Goal: Navigation & Orientation: Find specific page/section

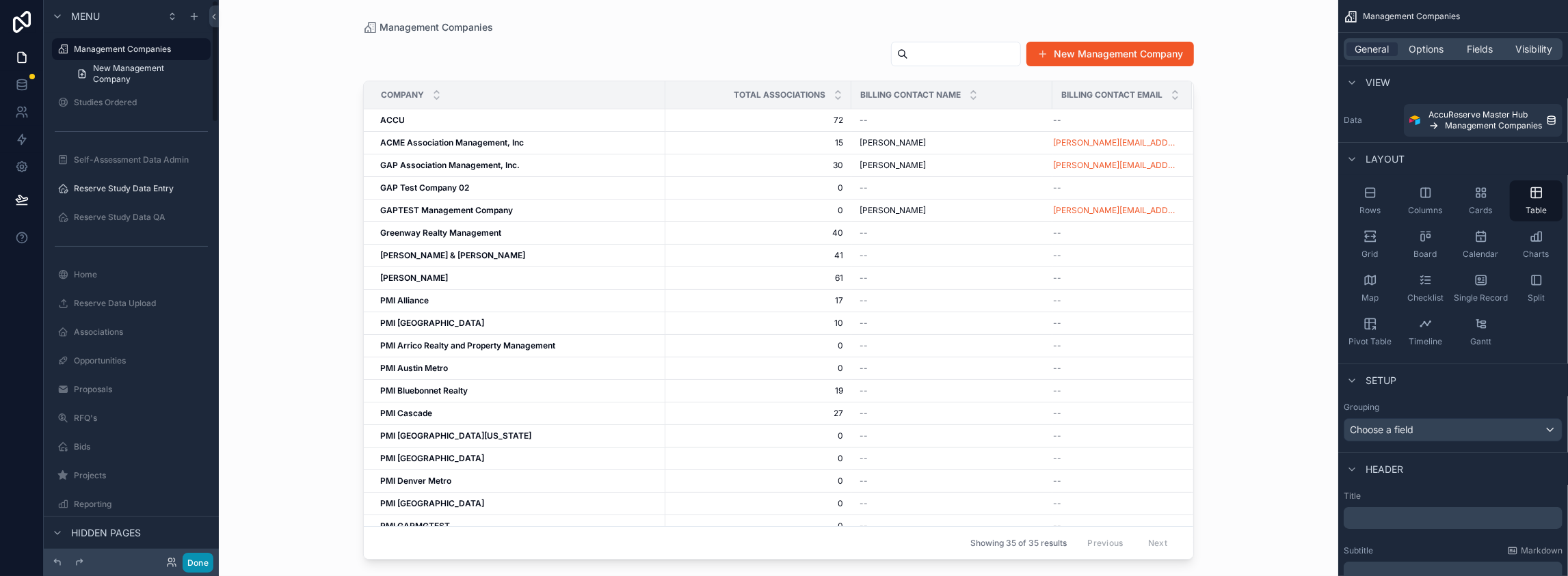
click at [213, 555] on button "Done" at bounding box center [198, 563] width 31 height 20
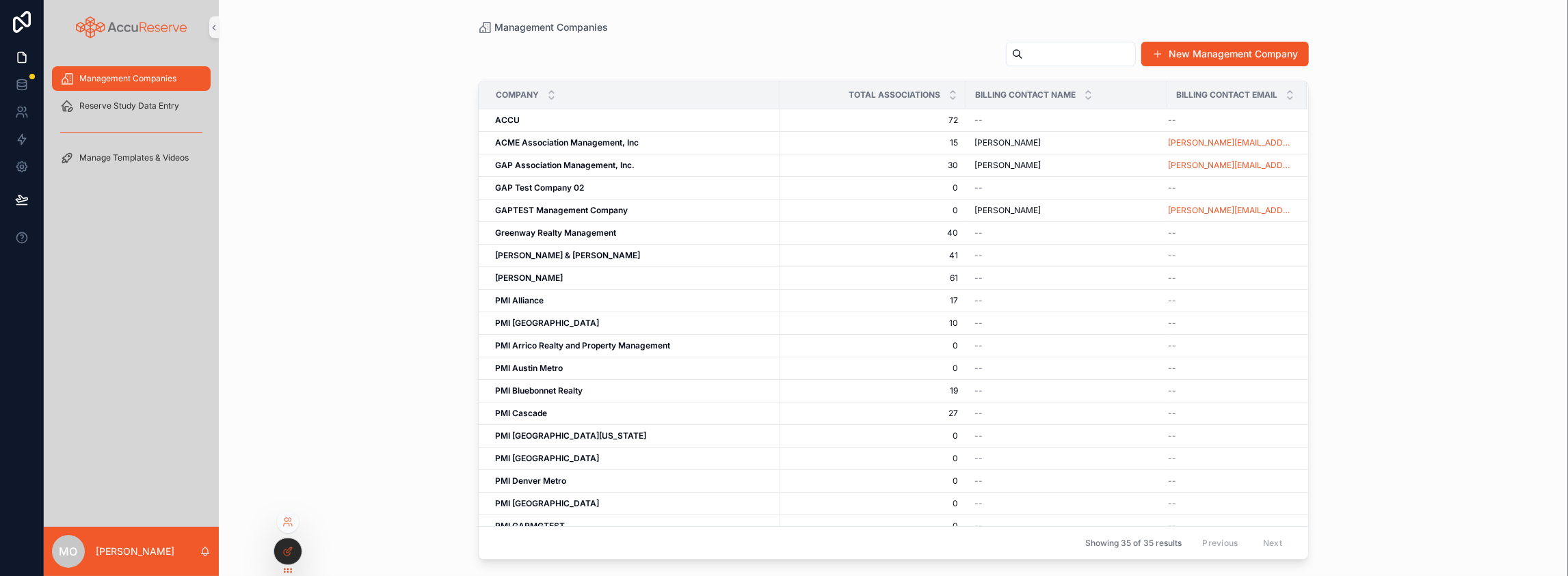
click at [294, 511] on div at bounding box center [288, 522] width 22 height 22
click at [293, 517] on icon at bounding box center [288, 522] width 11 height 11
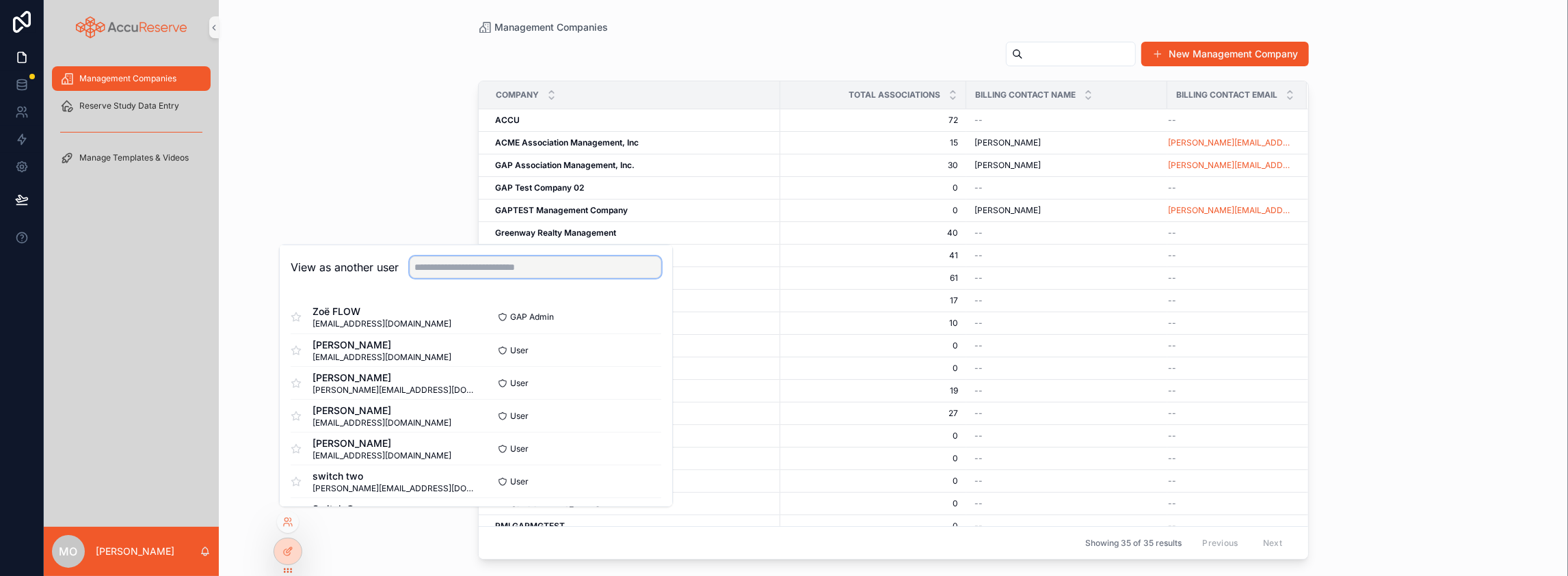
click at [499, 256] on input "text" at bounding box center [535, 267] width 252 height 22
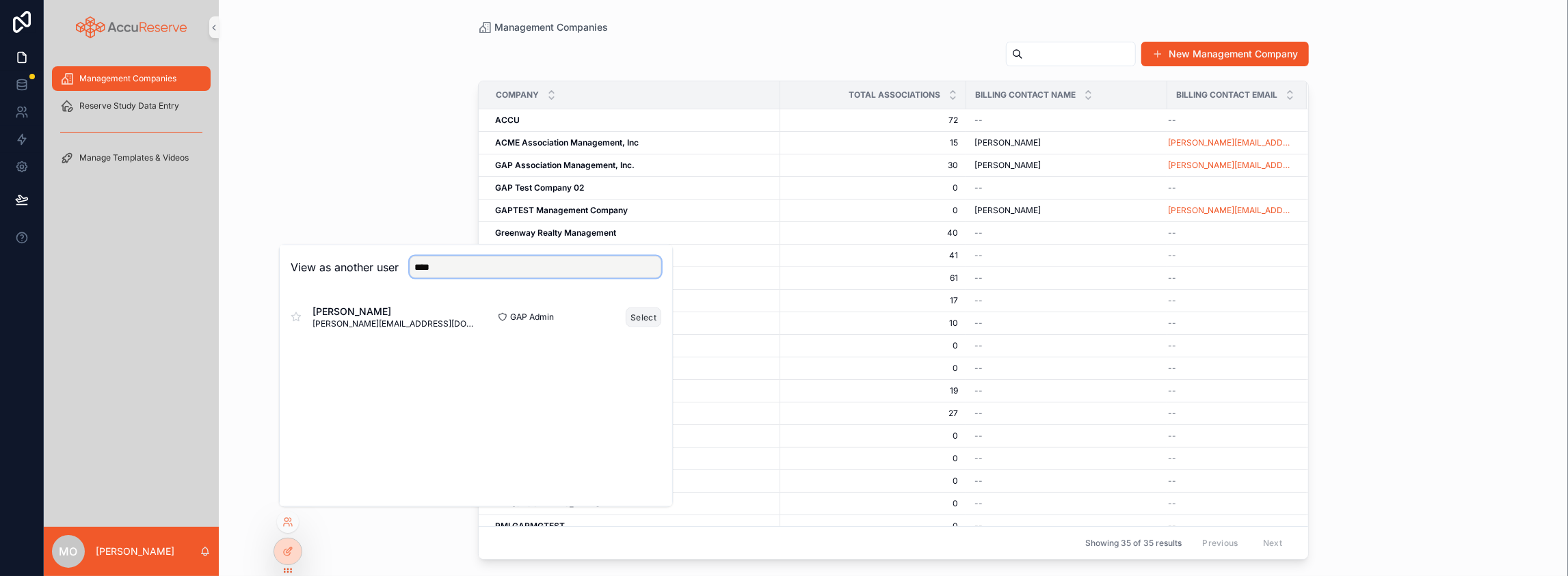
type input "****"
click at [661, 307] on button "Select" at bounding box center [643, 317] width 35 height 20
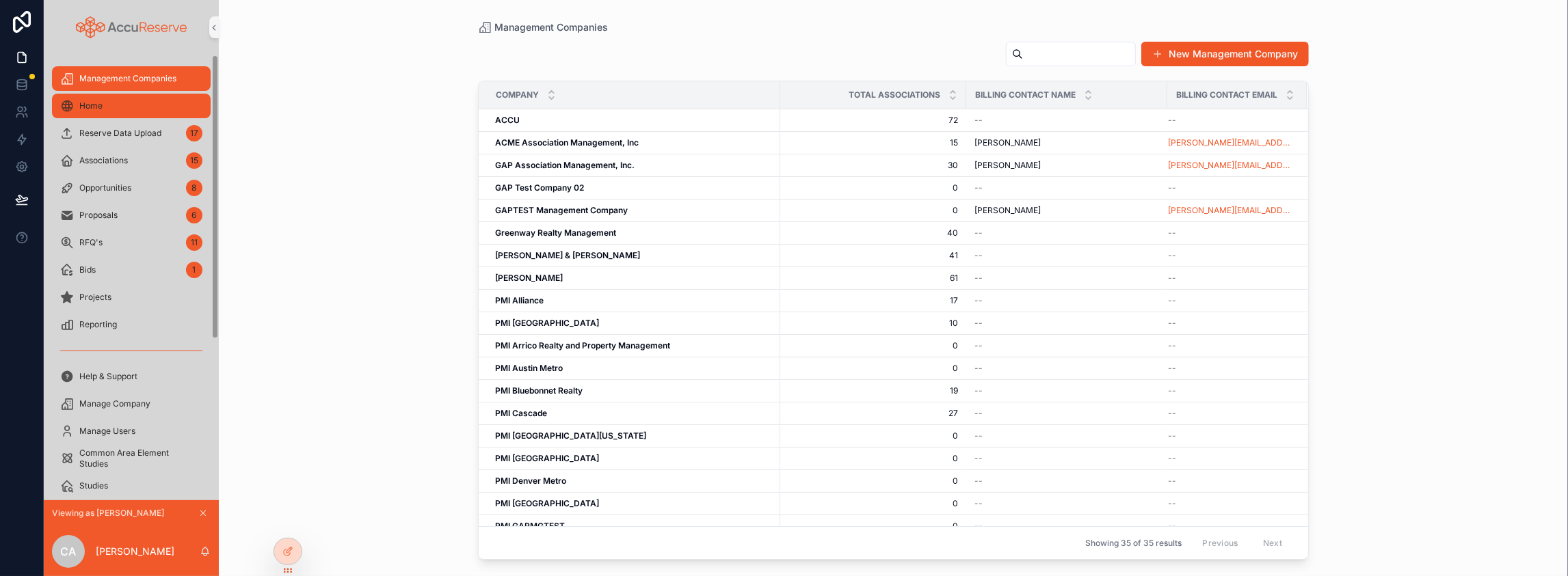
click at [102, 111] on span "Home" at bounding box center [91, 106] width 23 height 11
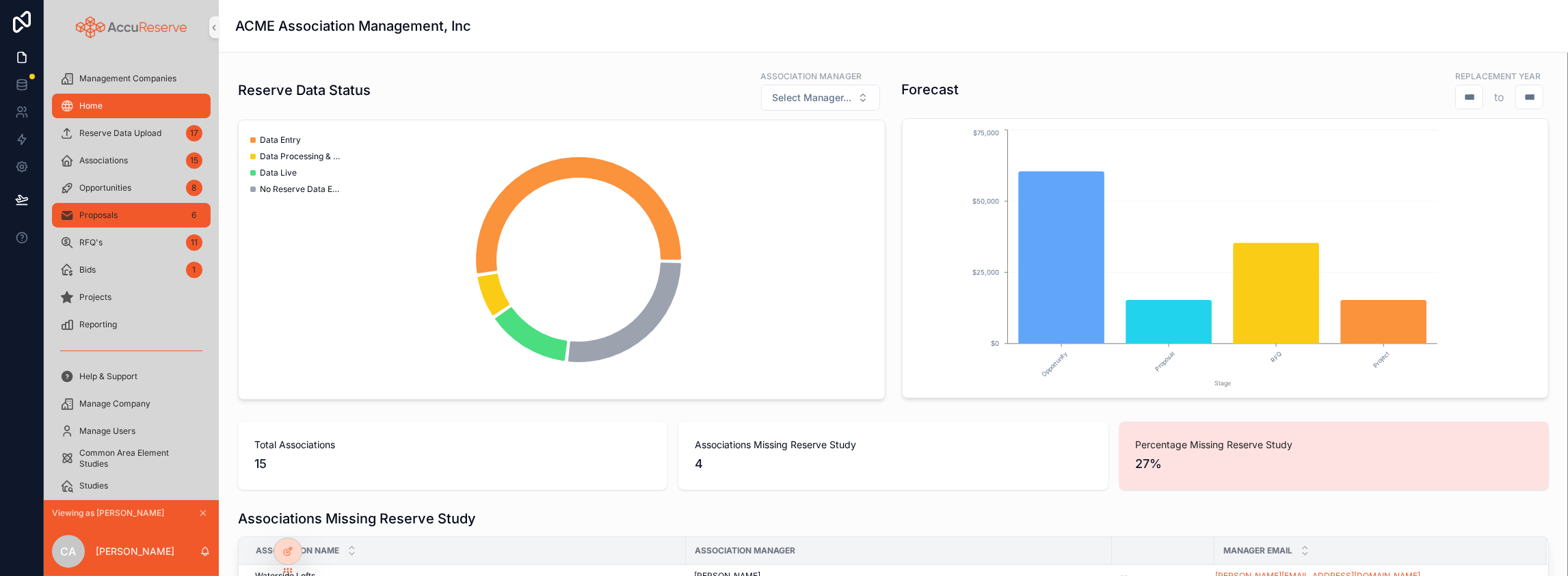
click at [117, 226] on div "Proposals 6" at bounding box center [131, 215] width 143 height 22
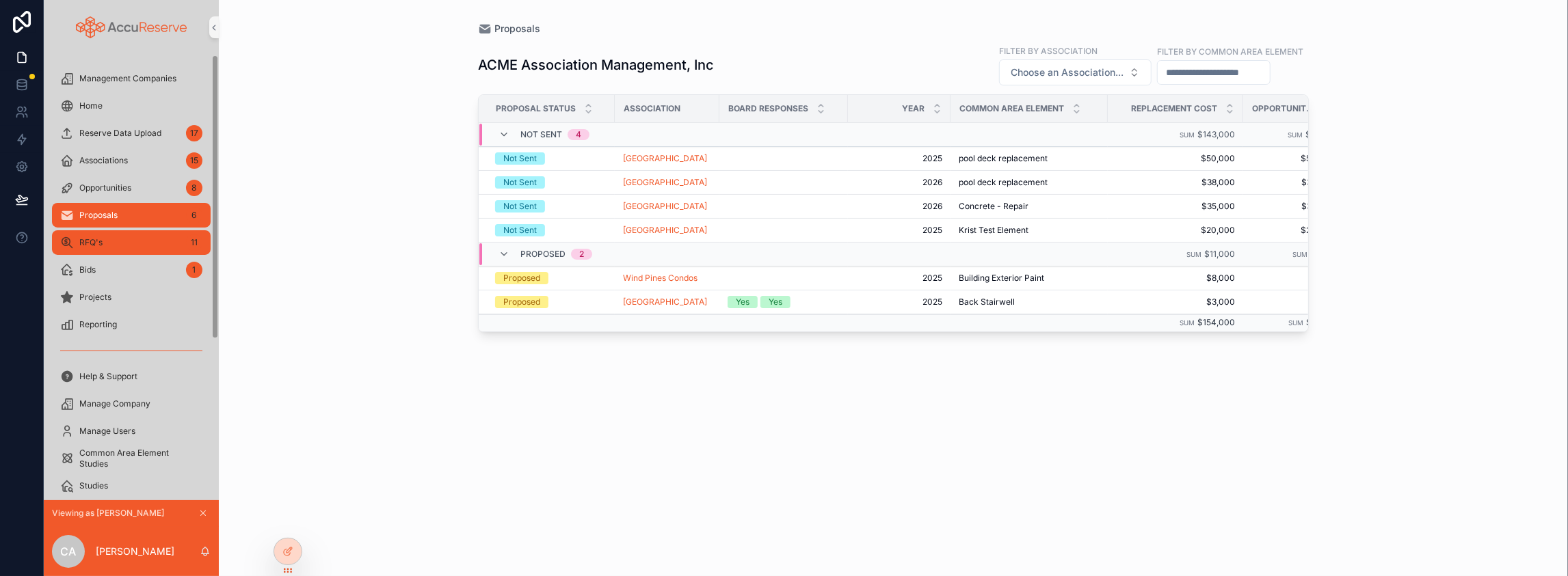
click at [113, 253] on div "RFQ's 11" at bounding box center [131, 243] width 143 height 22
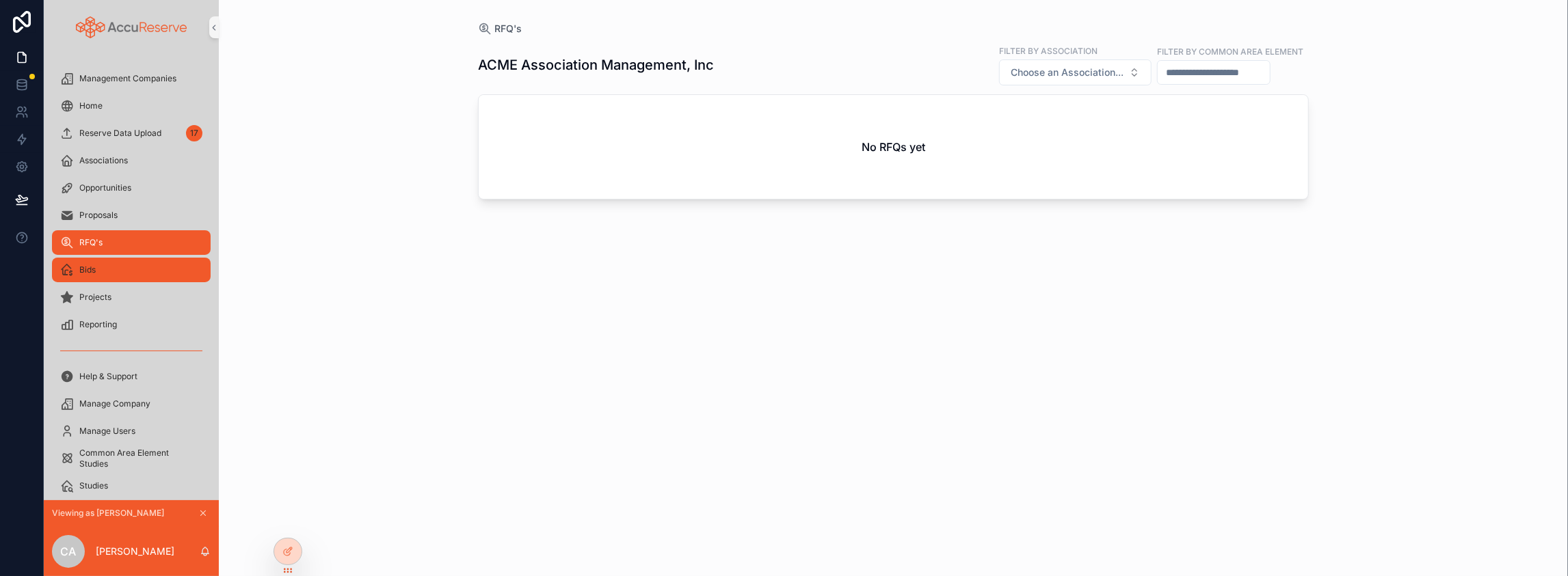
click at [131, 281] on div "Bids" at bounding box center [131, 270] width 143 height 22
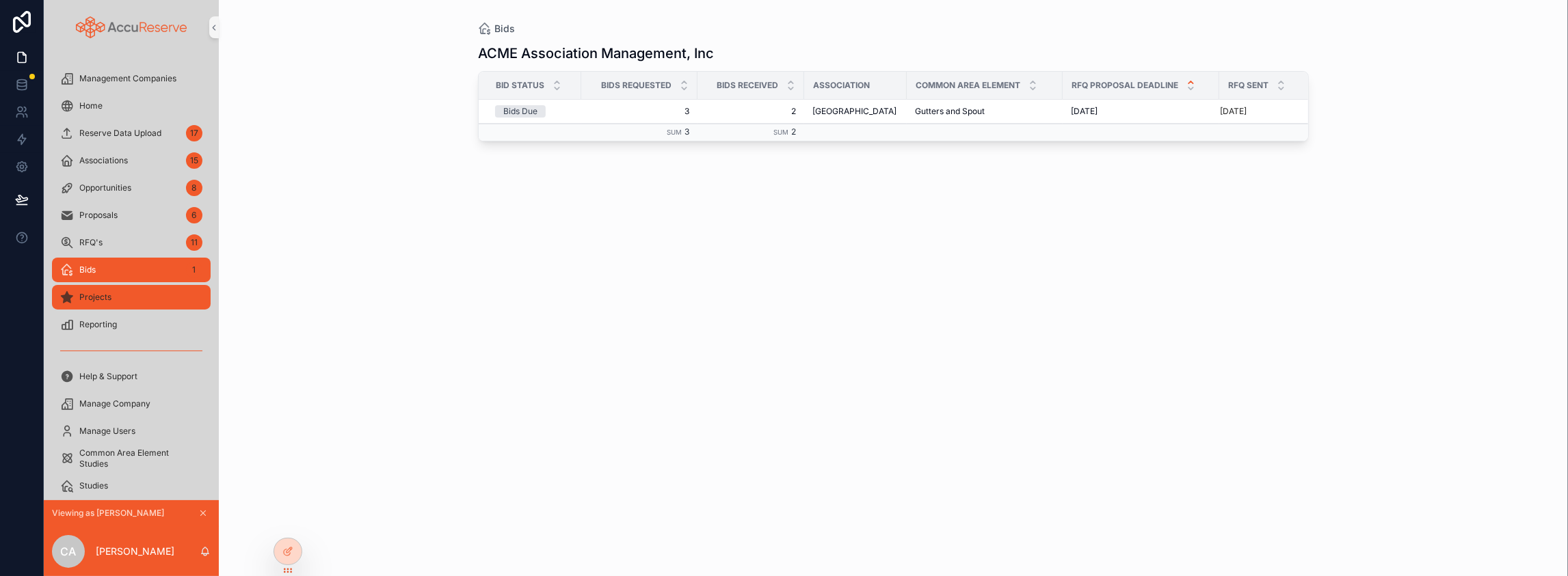
click at [157, 308] on div "Projects" at bounding box center [131, 297] width 143 height 22
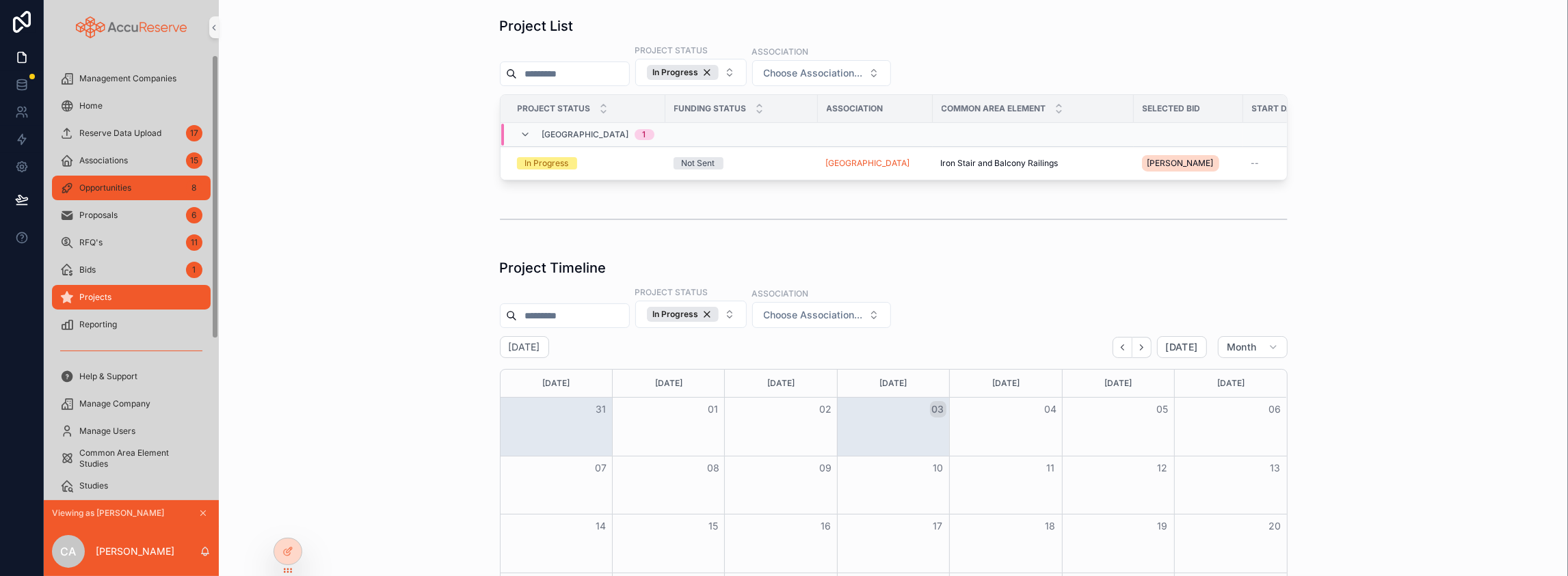
click at [131, 193] on span "Opportunities" at bounding box center [105, 188] width 52 height 11
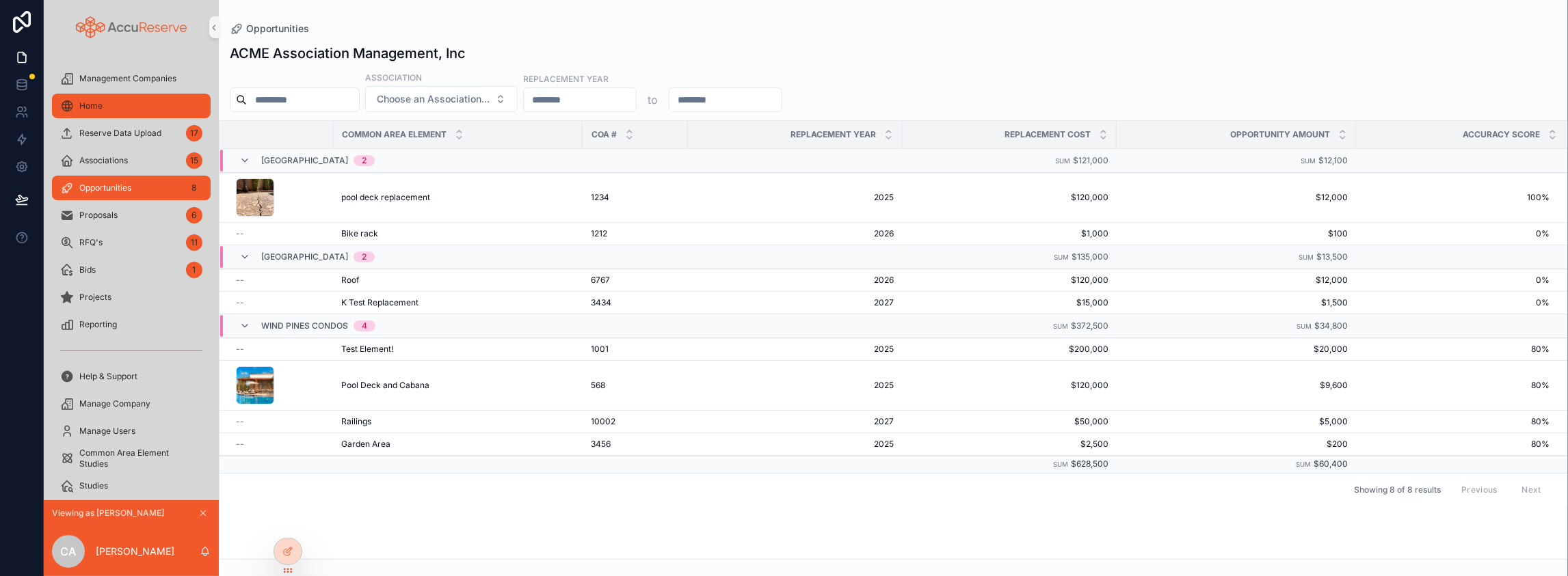
click at [141, 117] on div "Home" at bounding box center [131, 106] width 143 height 22
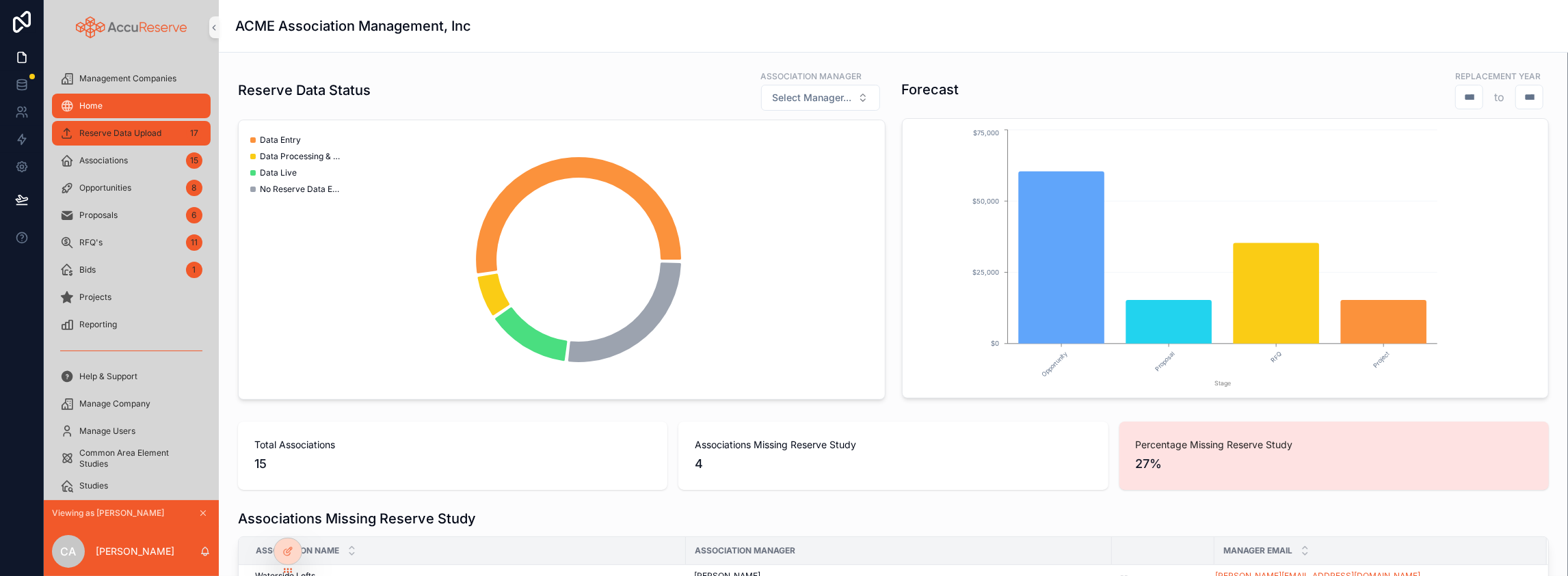
click at [135, 138] on span "Reserve Data Upload" at bounding box center [120, 133] width 82 height 11
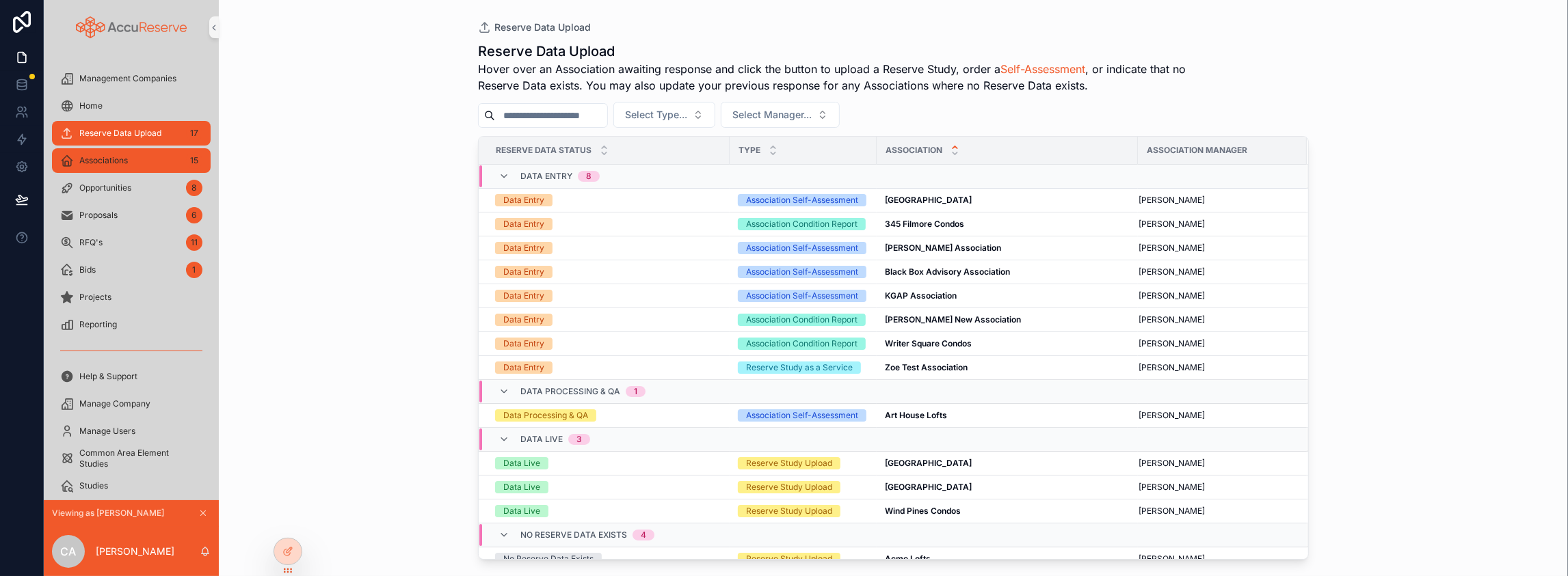
click at [129, 171] on div "Associations 15" at bounding box center [131, 161] width 143 height 22
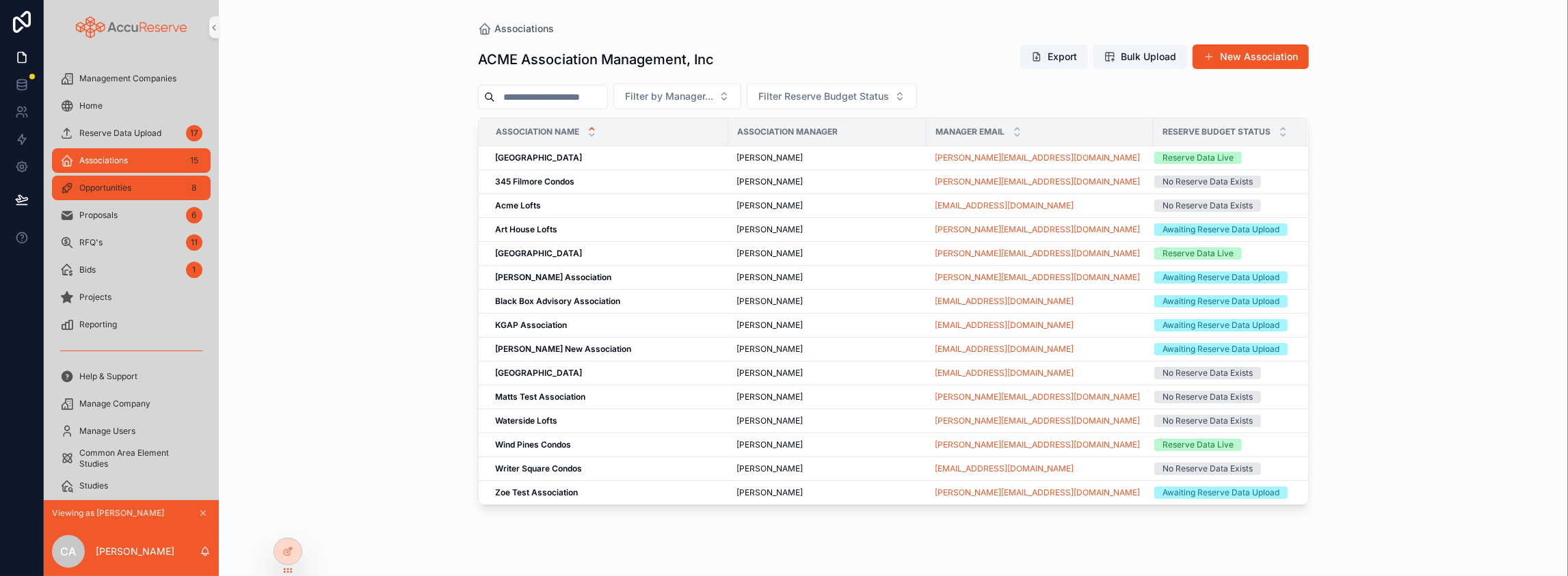
click at [131, 193] on span "Opportunities" at bounding box center [105, 188] width 52 height 11
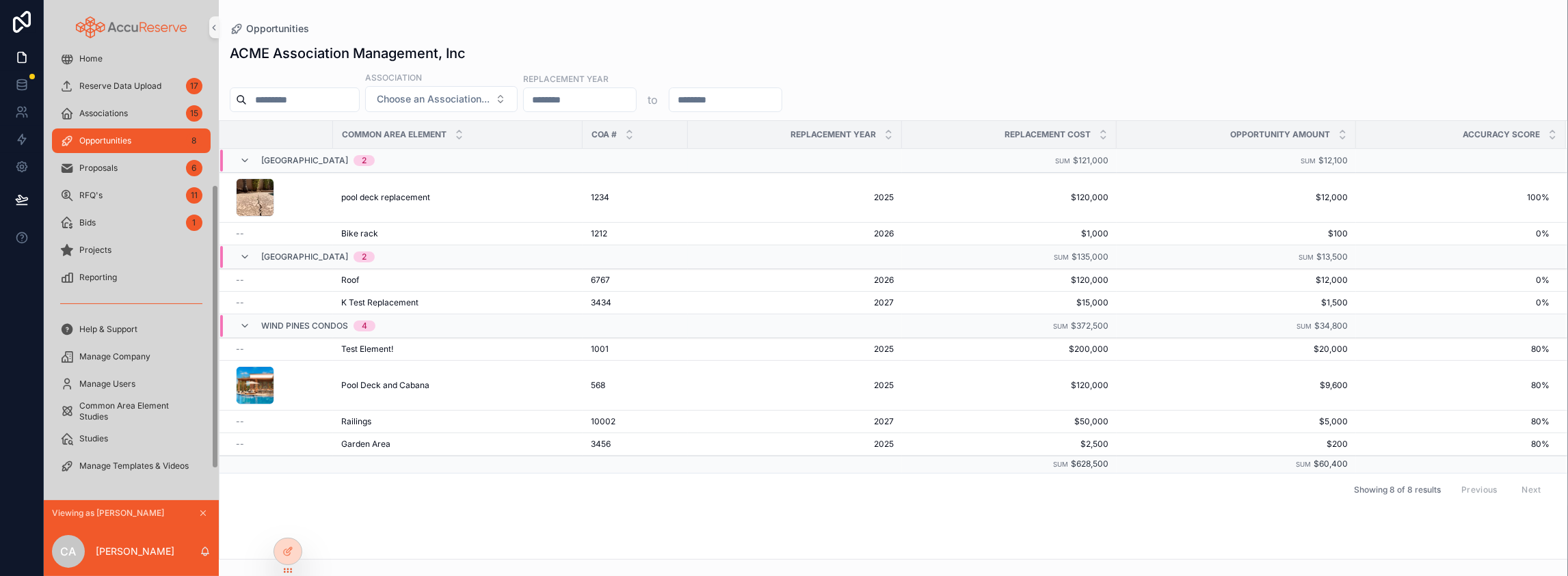
scroll to position [192, 0]
click at [133, 346] on div "Manage Company" at bounding box center [131, 356] width 143 height 22
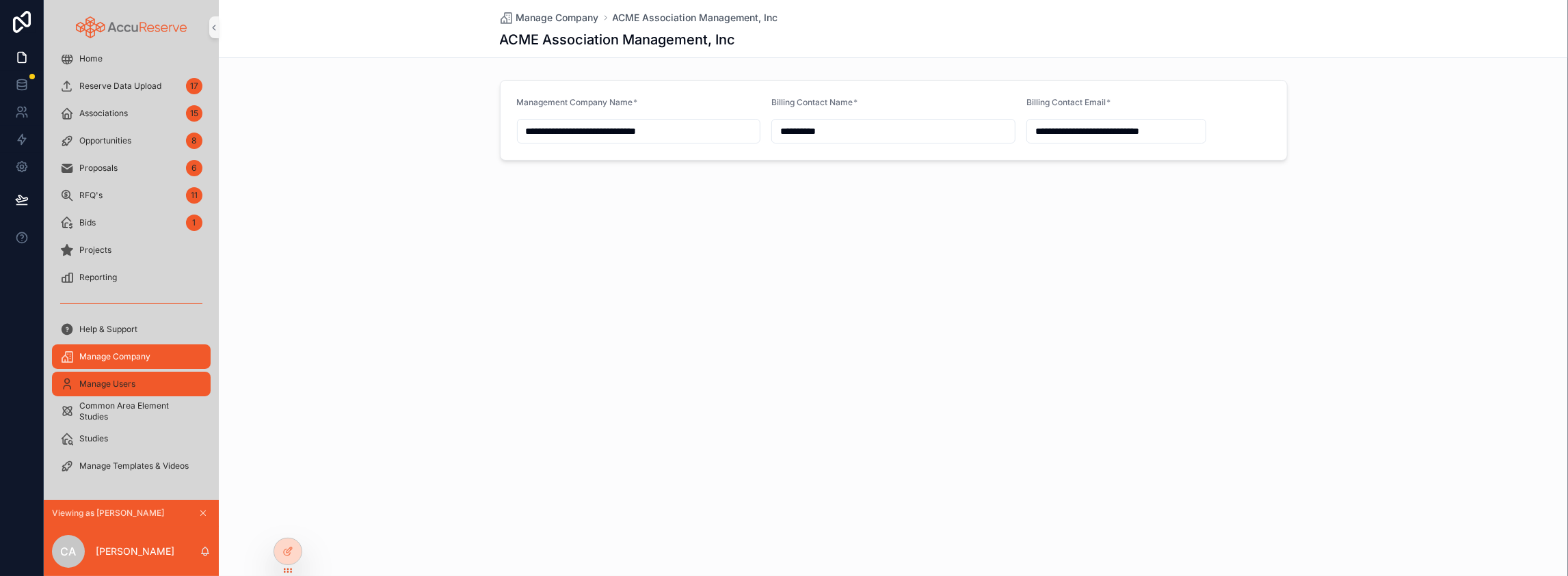
click at [134, 379] on span "Manage Users" at bounding box center [107, 383] width 56 height 11
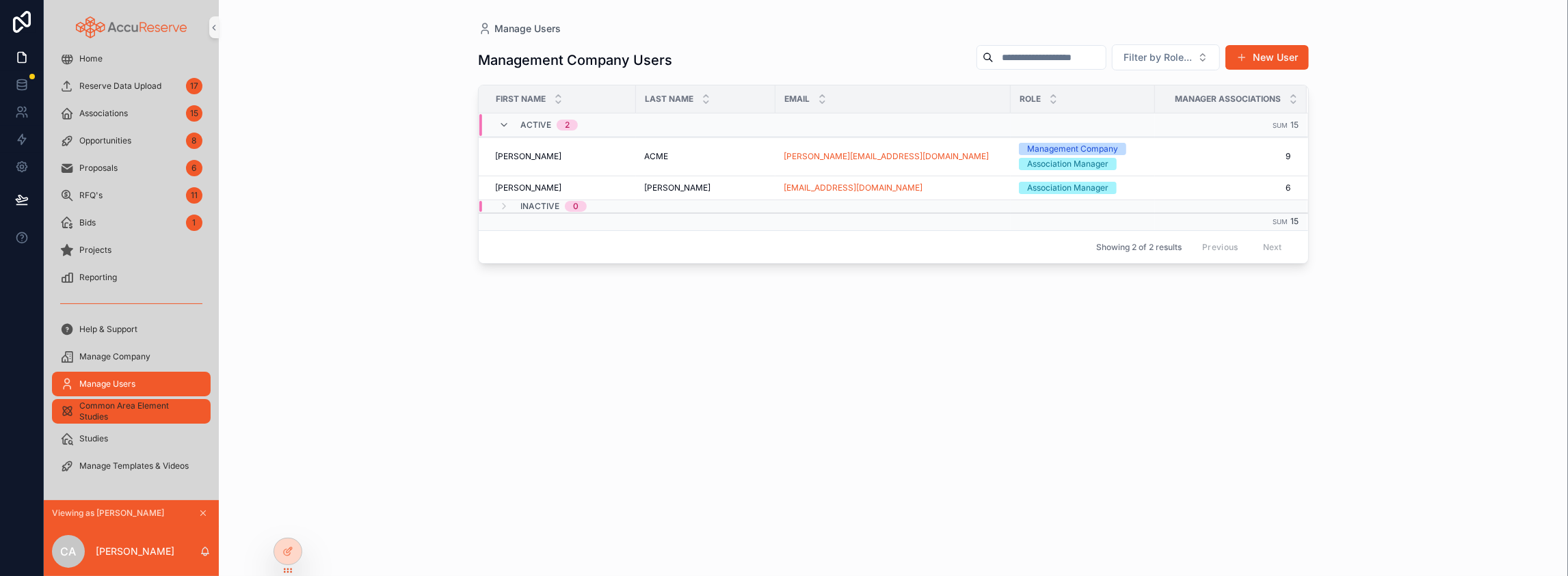
click at [127, 401] on div "Common Area Element Studies" at bounding box center [131, 411] width 143 height 22
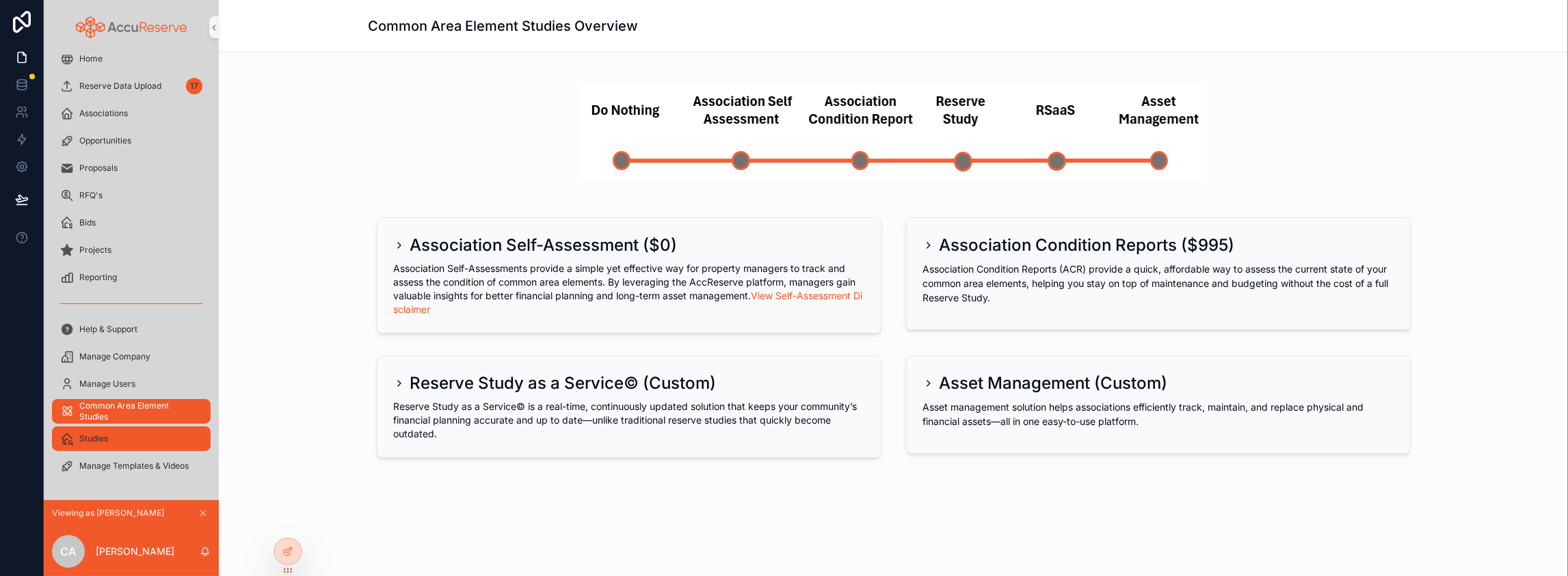
click at [108, 433] on span "Studies" at bounding box center [93, 438] width 29 height 11
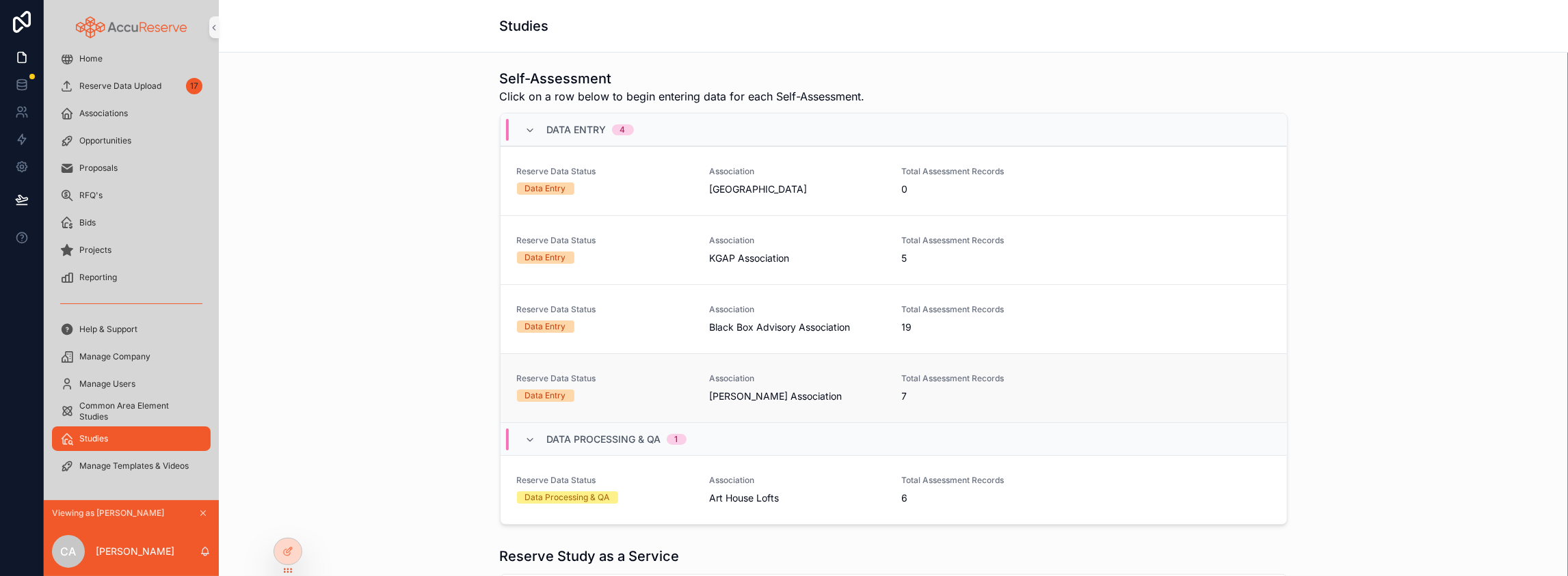
scroll to position [80, 0]
click at [147, 456] on div "Manage Templates & Videos" at bounding box center [131, 466] width 143 height 22
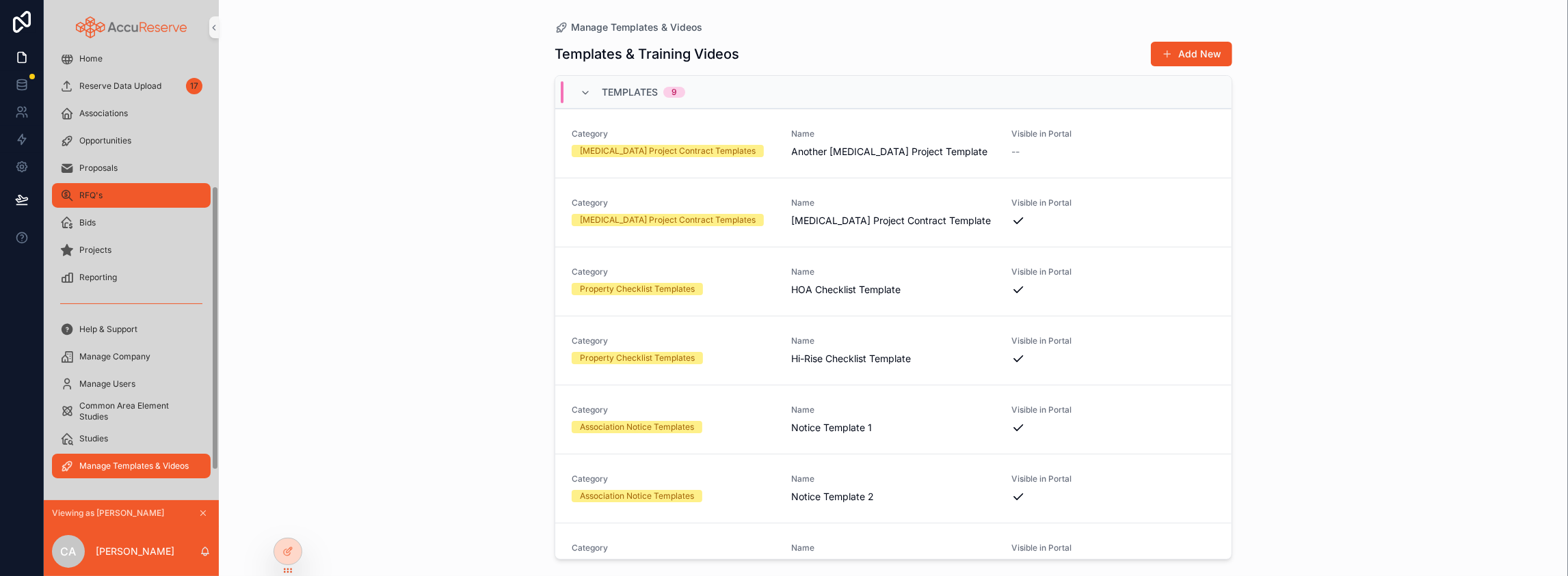
scroll to position [192, 0]
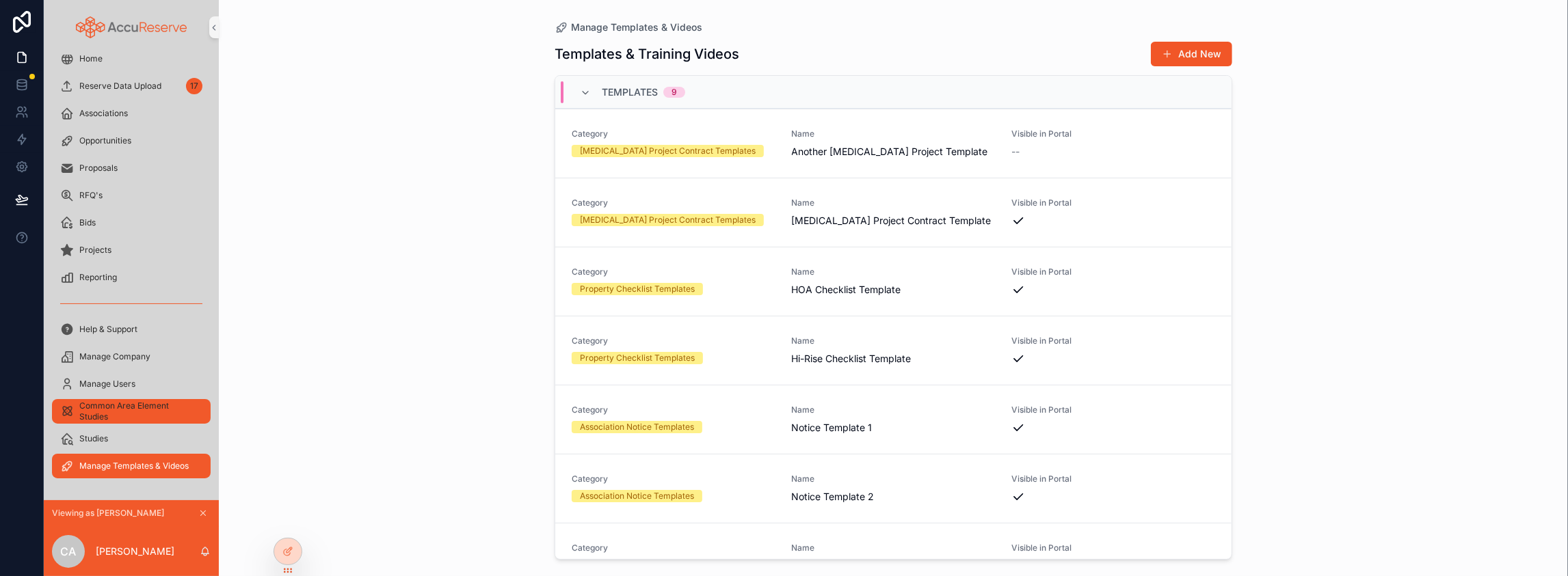
click at [202, 401] on div "Common Area Element Studies" at bounding box center [131, 411] width 143 height 22
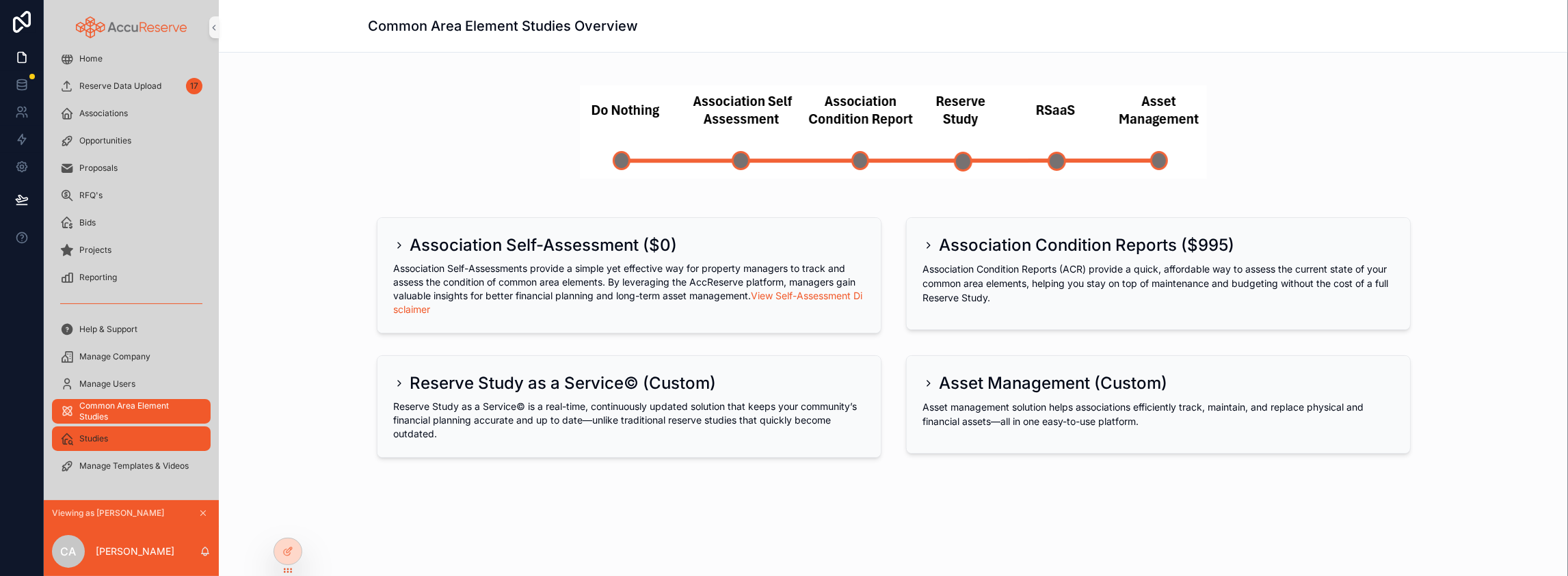
click at [139, 428] on div "Studies" at bounding box center [131, 438] width 143 height 22
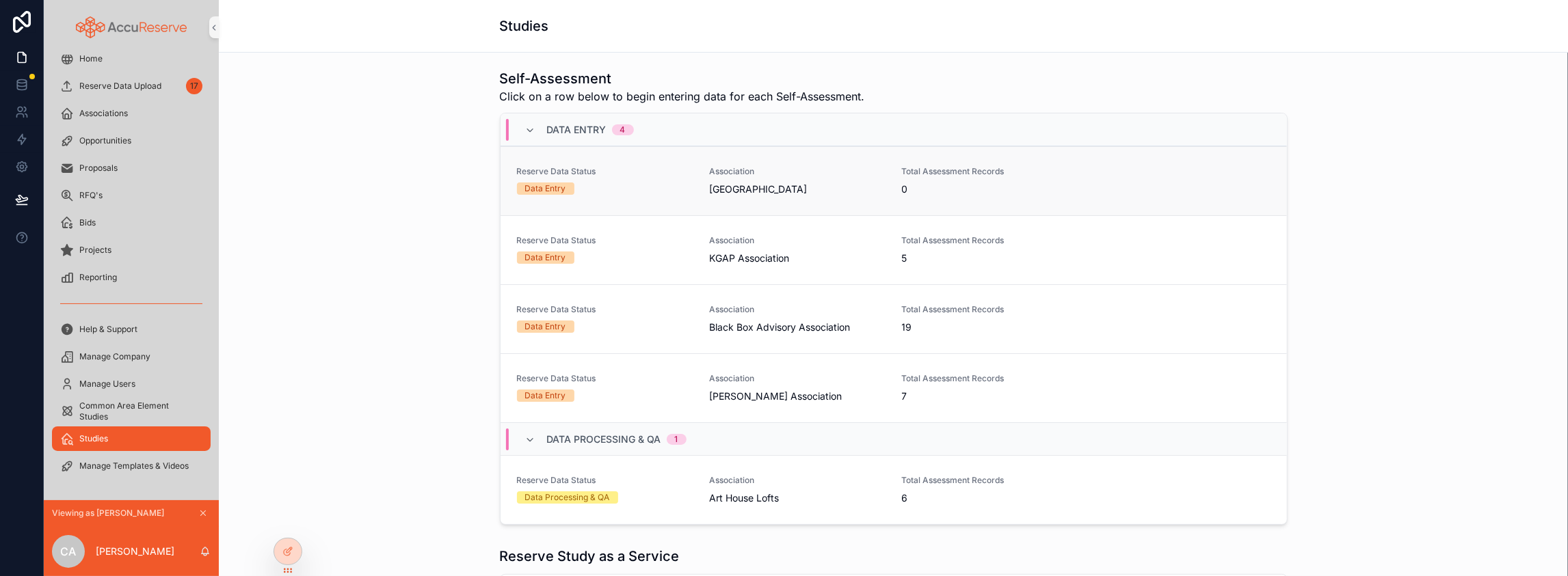
click at [604, 195] on div "Data Entry" at bounding box center [605, 188] width 176 height 12
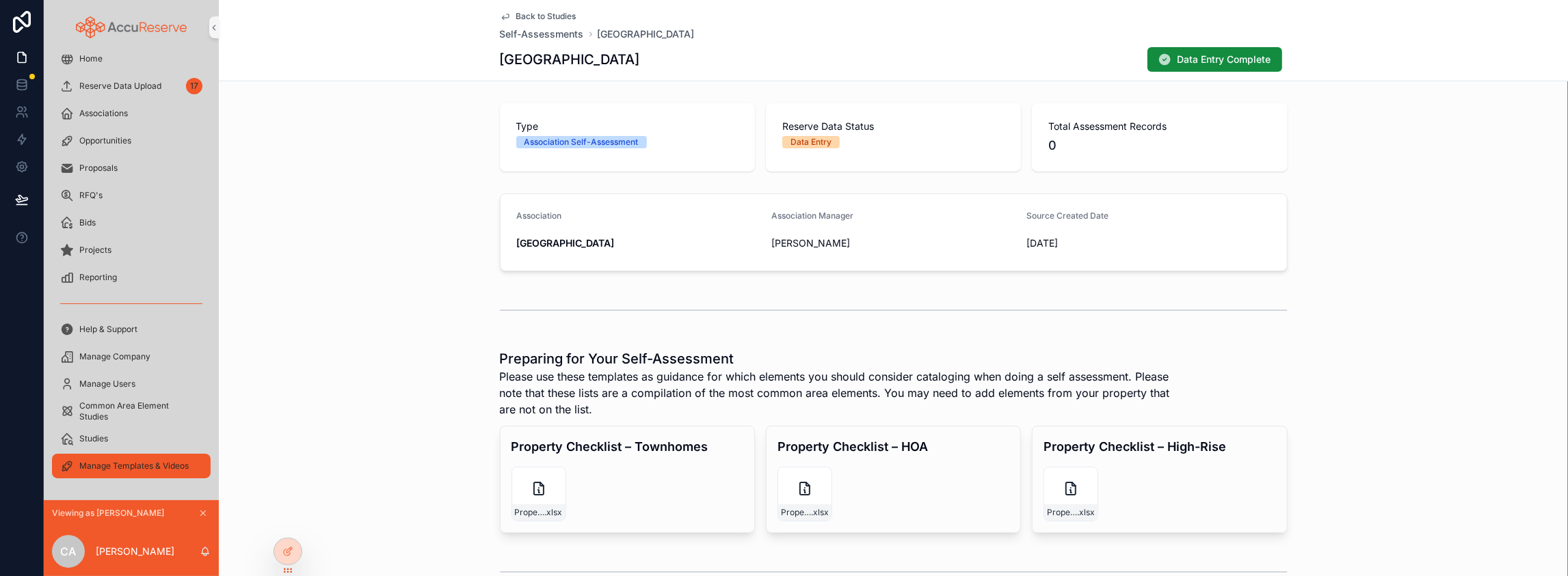
click at [107, 460] on span "Manage Templates & Videos" at bounding box center [134, 465] width 109 height 11
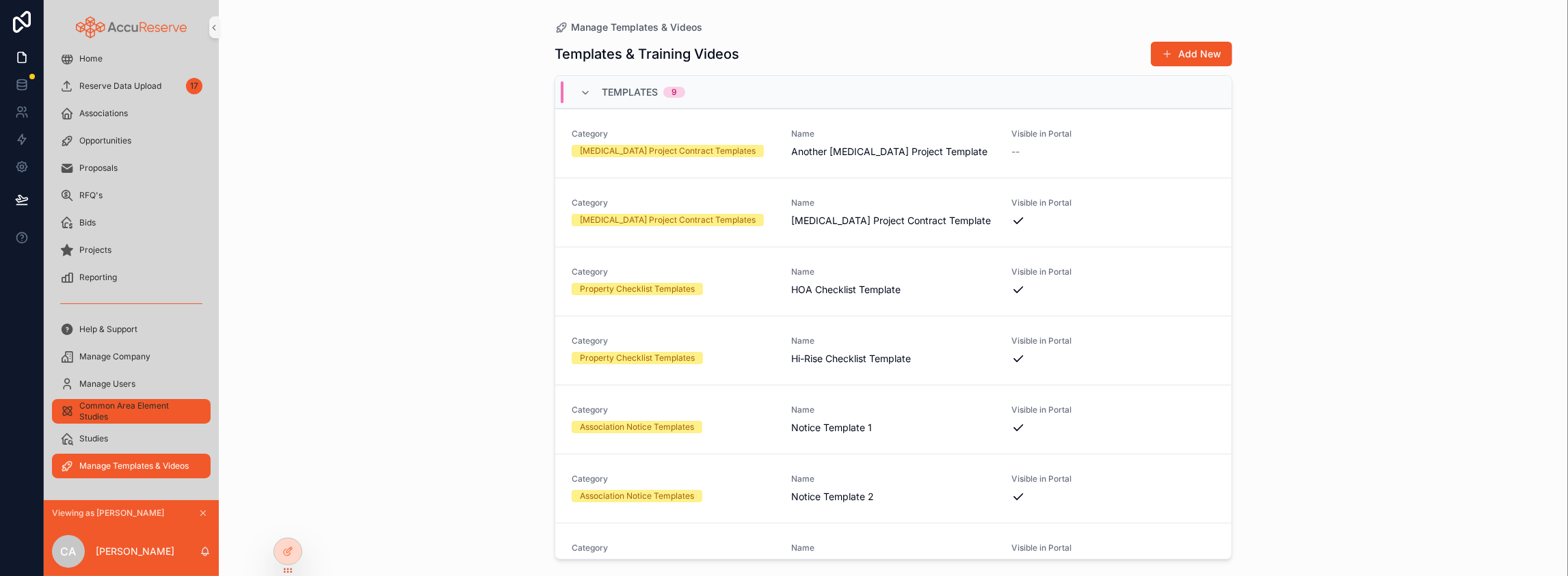
click at [111, 401] on span "Common Area Element Studies" at bounding box center [138, 411] width 117 height 22
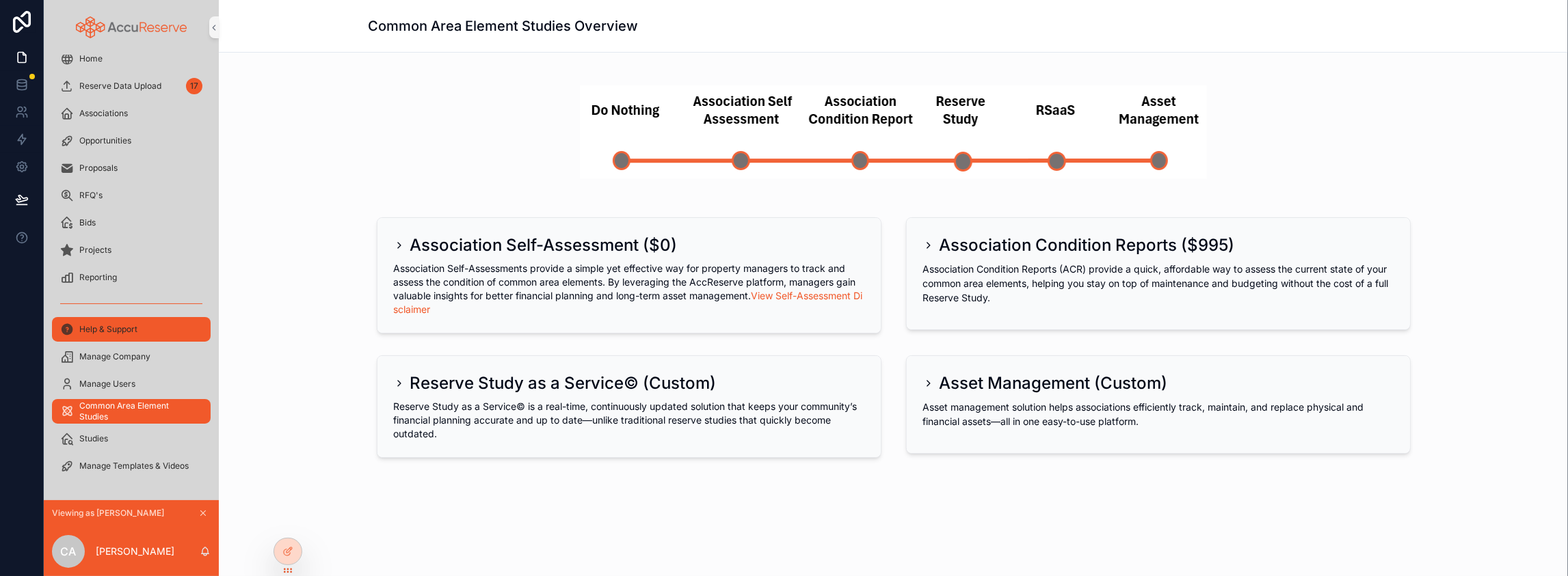
click at [138, 324] on span "Help & Support" at bounding box center [108, 329] width 58 height 11
